Goal: Information Seeking & Learning: Learn about a topic

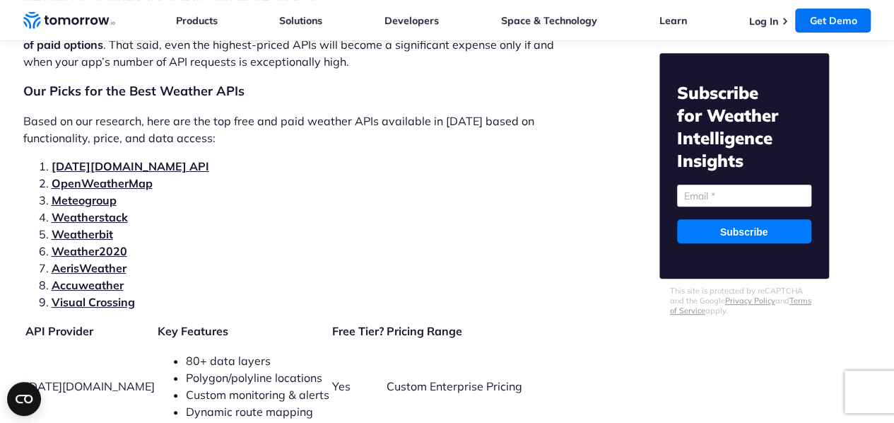
drag, startPoint x: 90, startPoint y: 215, endPoint x: 550, endPoint y: 206, distance: 459.6
click at [550, 209] on li "Weatherstack" at bounding box center [318, 217] width 533 height 17
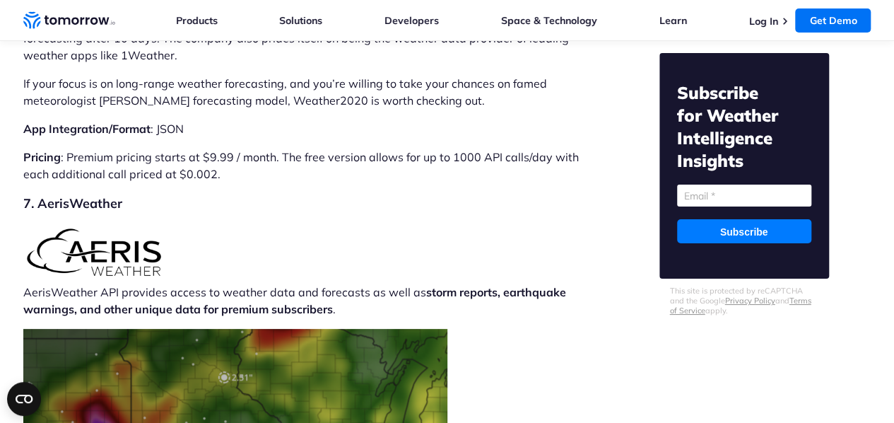
scroll to position [8378, 0]
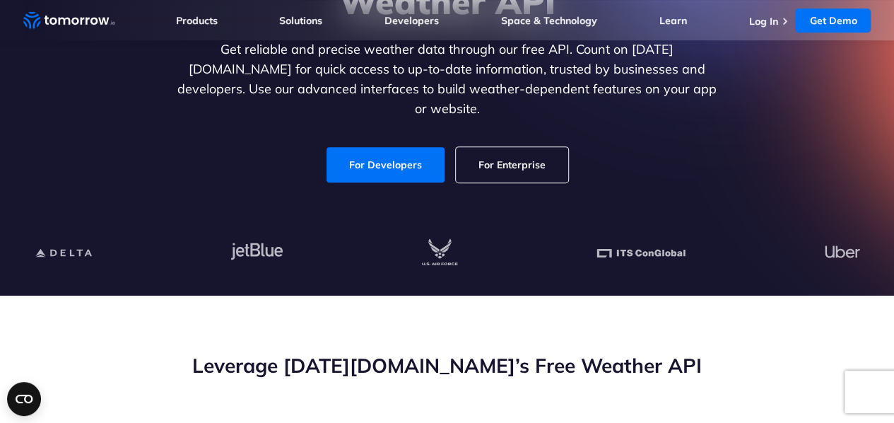
scroll to position [122, 0]
